Goal: Transaction & Acquisition: Purchase product/service

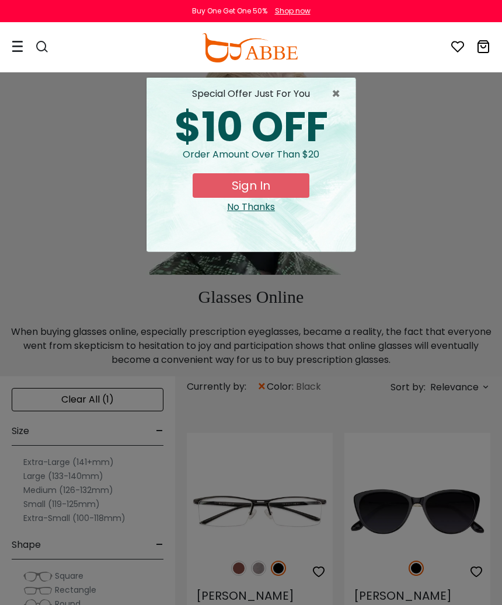
click at [336, 95] on span "×" at bounding box center [339, 94] width 15 height 14
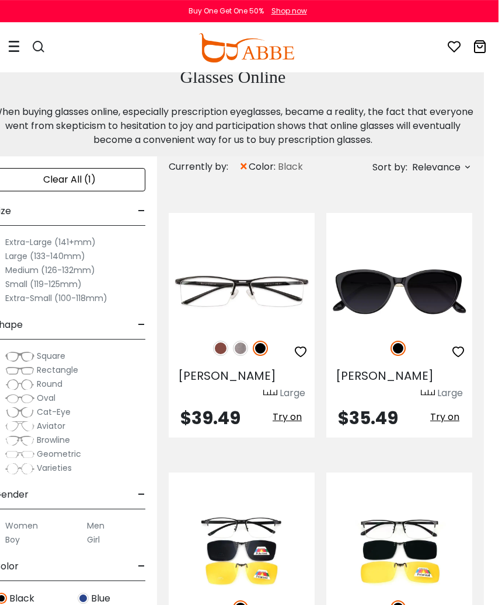
scroll to position [0, 15]
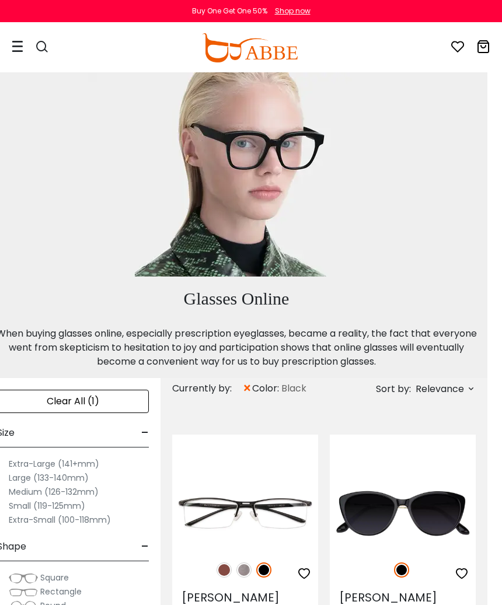
click at [43, 44] on icon at bounding box center [42, 47] width 14 height 14
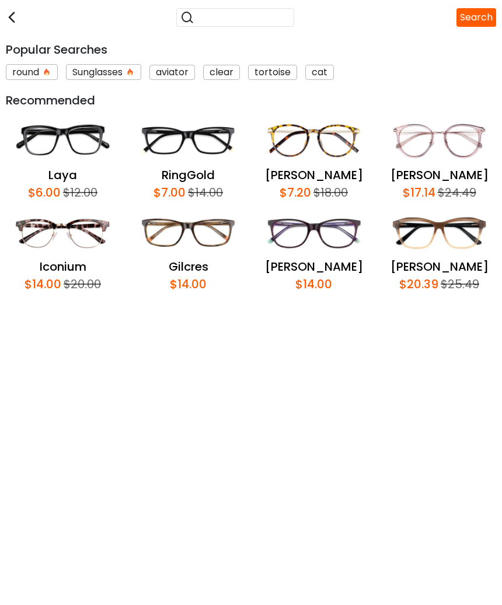
click at [194, 14] on input "search" at bounding box center [242, 17] width 96 height 15
type input "*"
type input "**********"
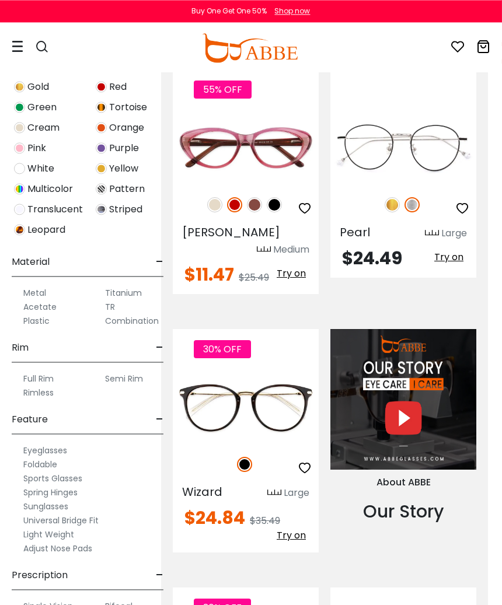
scroll to position [1404, 15]
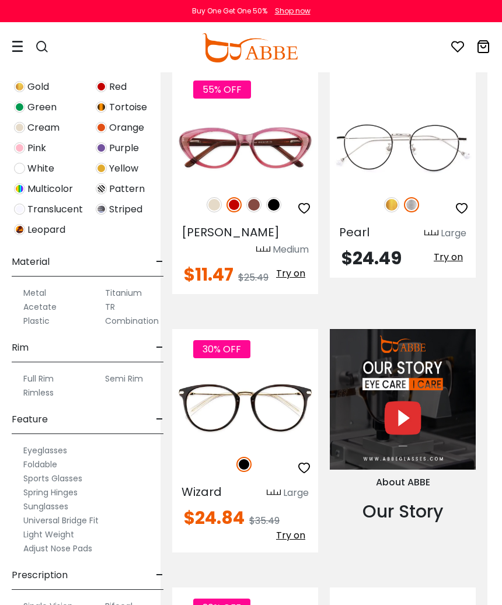
click at [0, 0] on img at bounding box center [0, 0] width 0 height 0
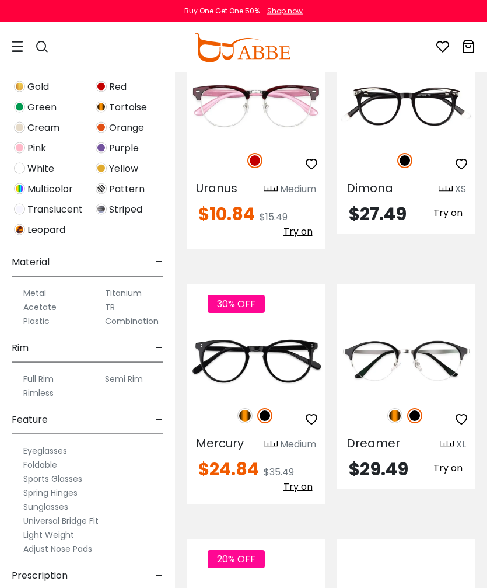
scroll to position [3243, 0]
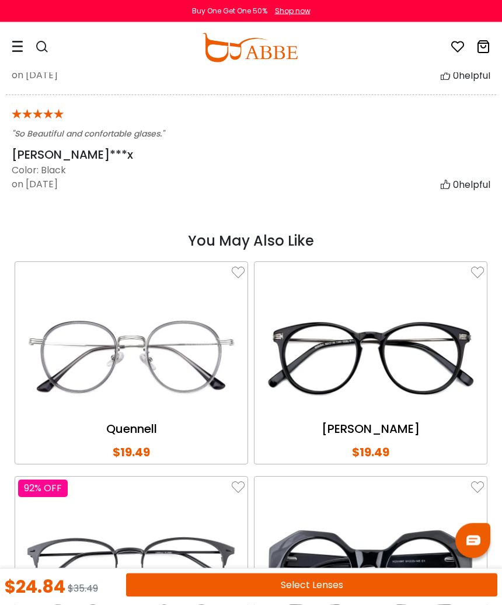
scroll to position [2279, 0]
